Goal: Task Accomplishment & Management: Manage account settings

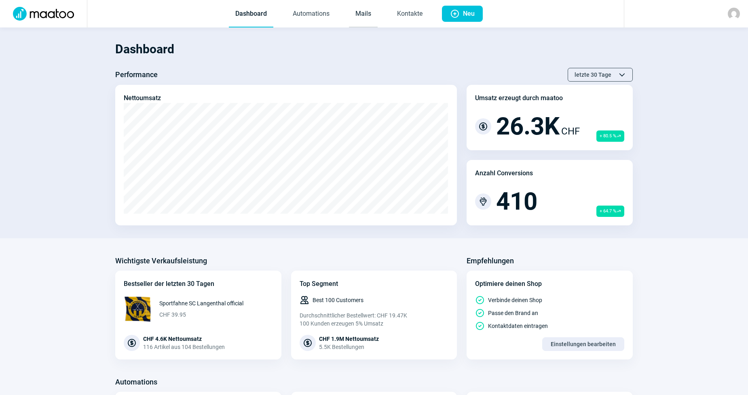
click at [366, 16] on link "Mails" at bounding box center [363, 14] width 29 height 27
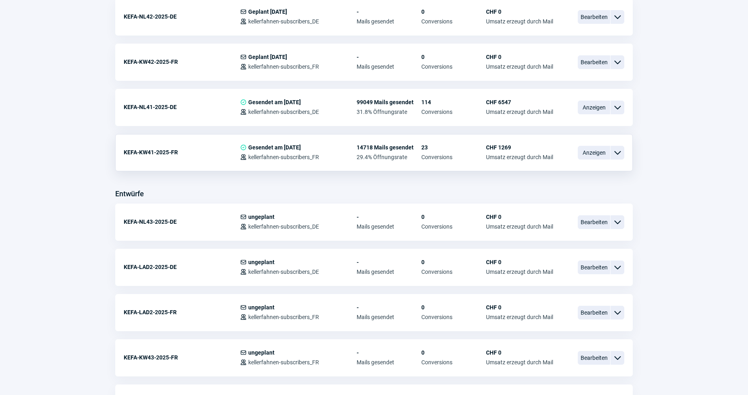
scroll to position [314, 0]
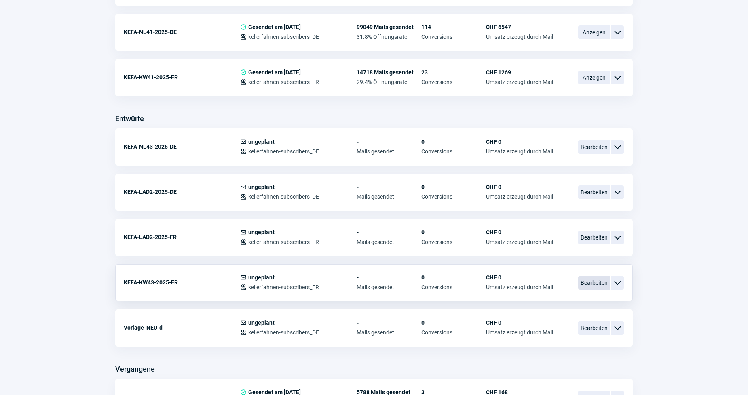
click at [584, 280] on span "Bearbeiten" at bounding box center [594, 283] width 32 height 14
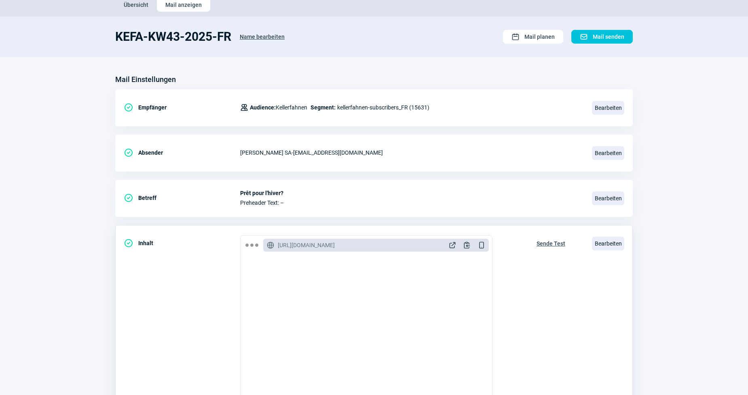
scroll to position [988, 0]
click at [602, 243] on span "Bearbeiten" at bounding box center [608, 244] width 32 height 14
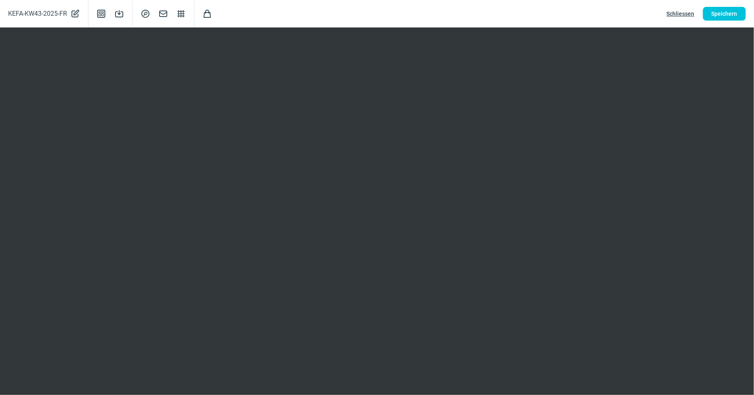
click at [678, 13] on span "Schliessen" at bounding box center [681, 13] width 28 height 13
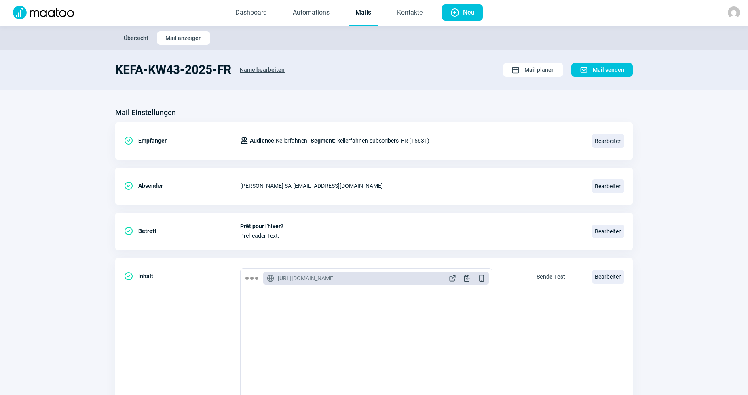
scroll to position [0, 0]
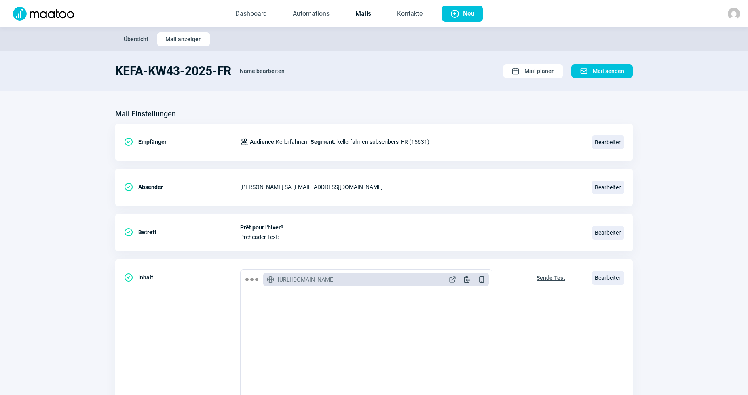
click at [355, 15] on link "Mails" at bounding box center [363, 14] width 29 height 27
